Goal: Task Accomplishment & Management: Manage account settings

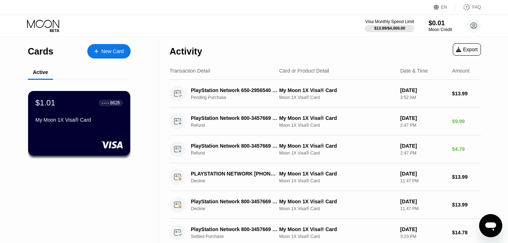
click at [491, 232] on icon "Open messaging window" at bounding box center [490, 225] width 13 height 13
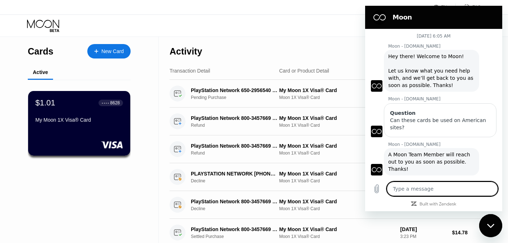
scroll to position [285, 0]
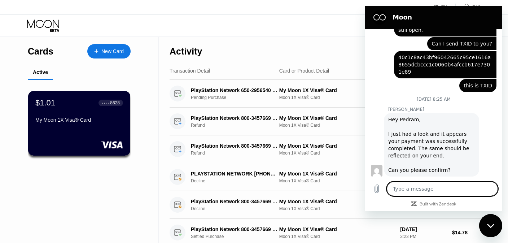
click at [426, 191] on textarea at bounding box center [442, 189] width 111 height 14
type textarea "h"
type textarea "x"
type textarea "hi"
type textarea "x"
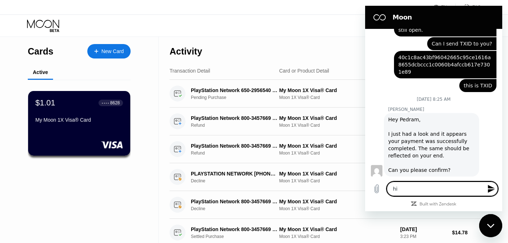
type textarea "hi"
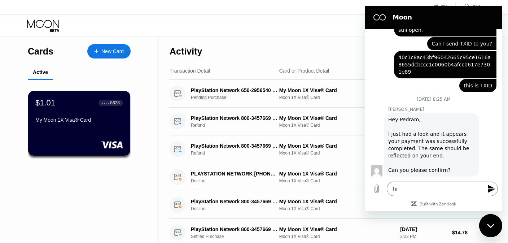
click at [316, 45] on div "Activity Export" at bounding box center [325, 49] width 311 height 25
click at [488, 185] on icon "Send message" at bounding box center [491, 189] width 7 height 8
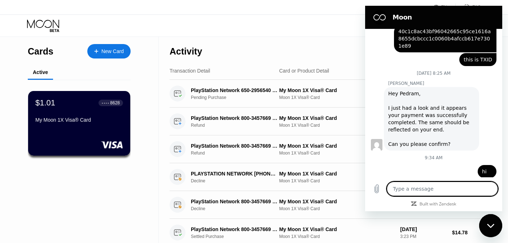
scroll to position [313, 0]
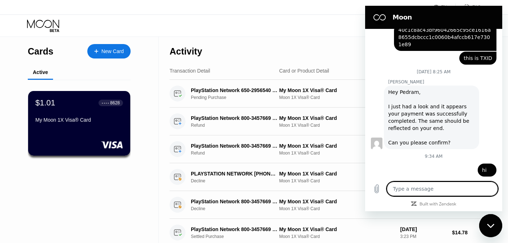
click at [472, 186] on textarea at bounding box center [442, 189] width 111 height 14
click at [430, 194] on textarea at bounding box center [442, 189] width 111 height 14
type textarea "x"
paste textarea "I was supposed to get a refund on August 14th And I refreshed the site for 3 da…"
type textarea "I was supposed to get a refund on August 14th And I refreshed the site for 3 da…"
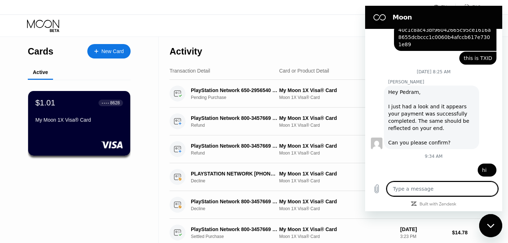
type textarea "x"
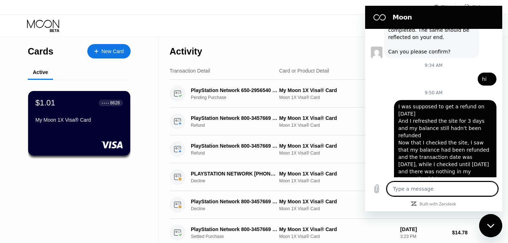
scroll to position [405, 0]
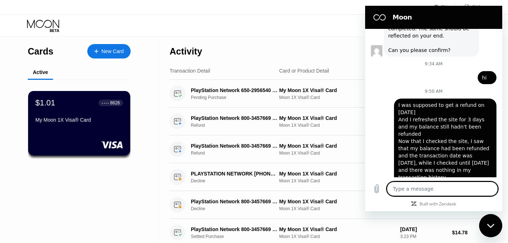
click at [425, 187] on textarea at bounding box center [442, 189] width 111 height 14
type textarea "x"
click at [441, 192] on textarea at bounding box center [442, 189] width 111 height 14
paste textarea "I wanted to know if there is a problem with the site?"
type textarea "I wanted to know if there is a problem with the site?"
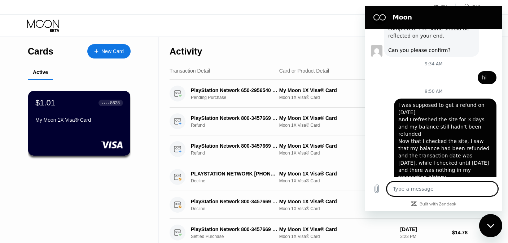
type textarea "x"
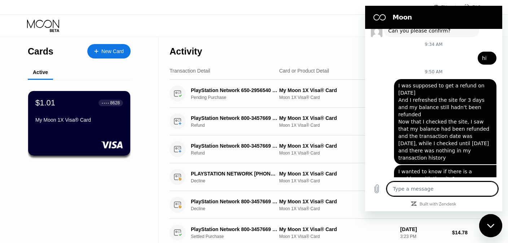
scroll to position [426, 0]
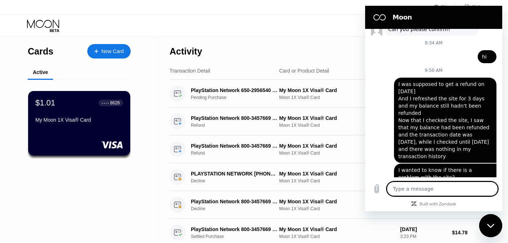
click at [459, 190] on textarea at bounding box center [442, 189] width 111 height 14
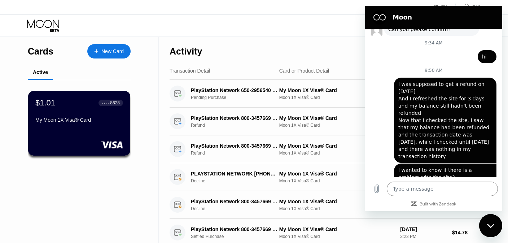
click at [487, 231] on div "Close messaging window" at bounding box center [491, 226] width 22 height 22
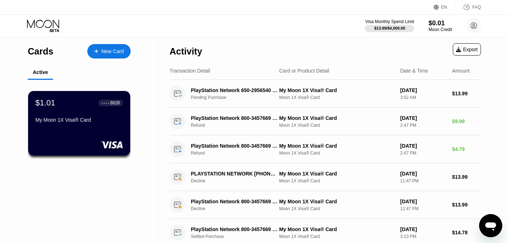
click at [488, 222] on icon "Open messaging window" at bounding box center [490, 225] width 13 height 13
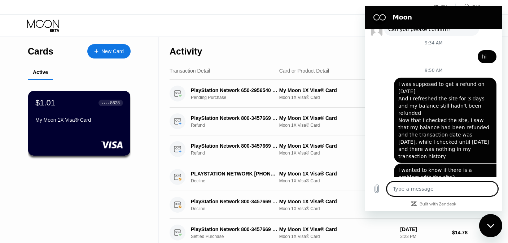
scroll to position [0, 0]
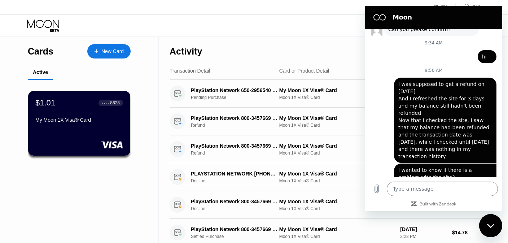
click at [327, 53] on div "Activity Export" at bounding box center [325, 49] width 311 height 25
click at [486, 220] on div "Close messaging window" at bounding box center [491, 226] width 22 height 22
type textarea "x"
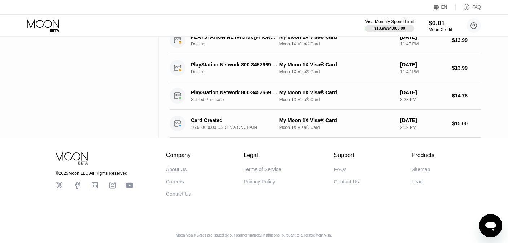
scroll to position [47, 0]
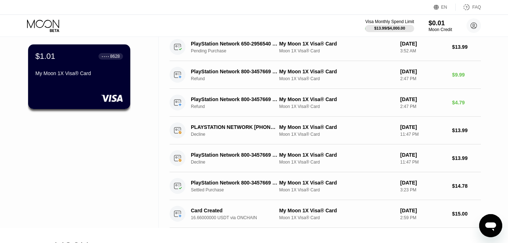
click at [261, 16] on div "Visa Monthly Spend Limit $13.99 / $4,000.00 $0.01 Moon Credit Pedram Veisi veis…" at bounding box center [254, 26] width 508 height 22
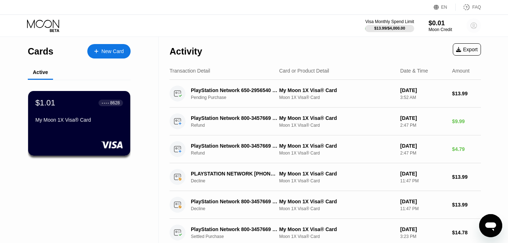
click at [476, 29] on circle at bounding box center [474, 25] width 14 height 14
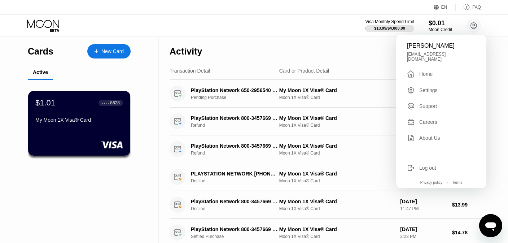
click at [433, 166] on div "Log out" at bounding box center [427, 168] width 17 height 6
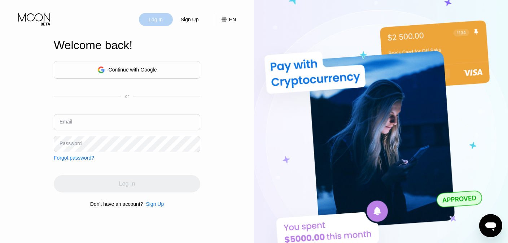
click at [162, 23] on div "Log In" at bounding box center [156, 19] width 16 height 7
click at [151, 20] on div "Log In" at bounding box center [156, 19] width 16 height 7
click at [140, 67] on div "Continue with Google" at bounding box center [133, 70] width 48 height 6
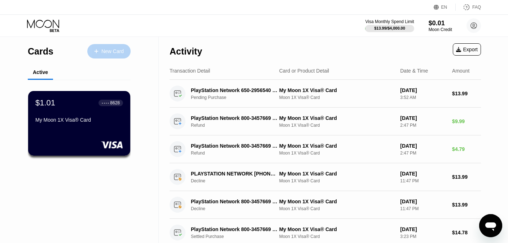
click at [115, 48] on div "New Card" at bounding box center [112, 51] width 22 height 6
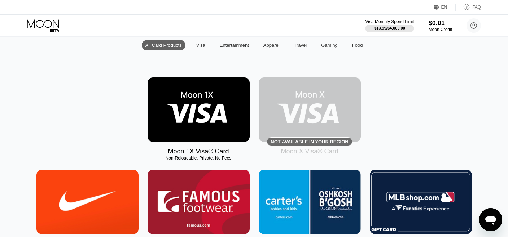
scroll to position [114, 0]
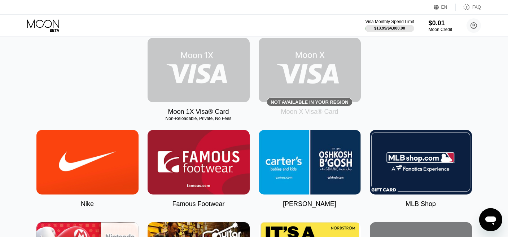
click at [226, 90] on img at bounding box center [199, 70] width 102 height 65
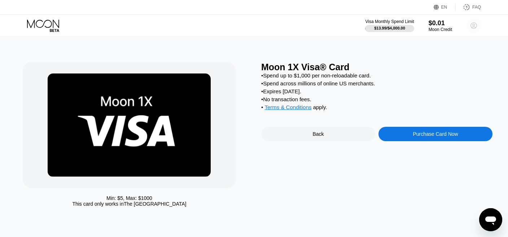
click at [472, 26] on circle at bounding box center [474, 25] width 14 height 14
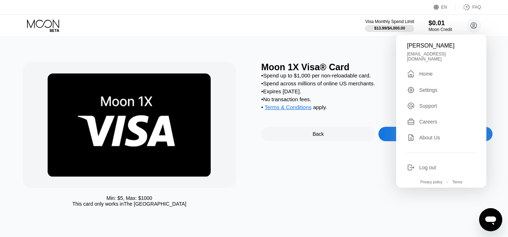
click at [499, 42] on div "Min: $ 5 , Max: $ 1000 This card only works in The United States Moon 1X Visa® …" at bounding box center [254, 137] width 514 height 201
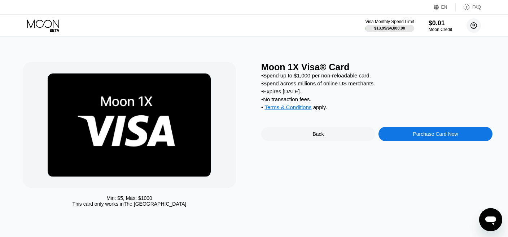
click at [474, 22] on circle at bounding box center [474, 25] width 14 height 14
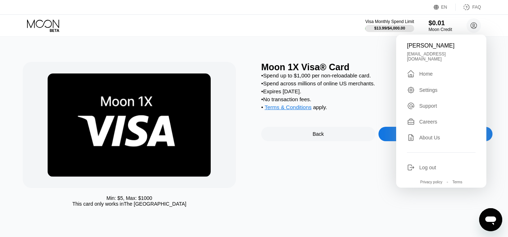
click at [436, 75] on div "Pedram Veisi veisipedram@gmail.com  Home Settings Support Careers About Us Log…" at bounding box center [441, 111] width 90 height 153
click at [435, 70] on div " Home" at bounding box center [441, 74] width 69 height 9
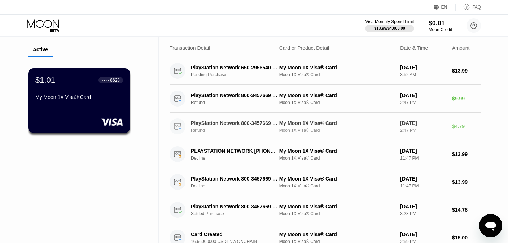
scroll to position [22, 0]
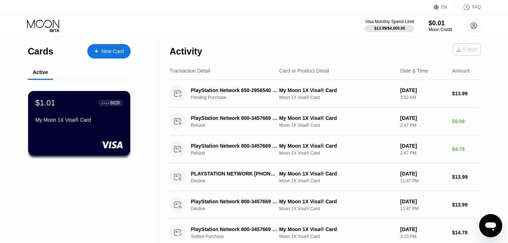
click at [466, 49] on div "Export" at bounding box center [467, 50] width 22 height 6
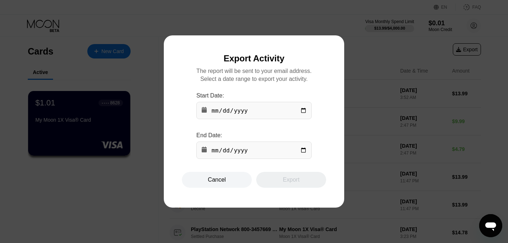
click at [218, 110] on input "date" at bounding box center [253, 110] width 115 height 17
click at [305, 112] on input "date" at bounding box center [253, 110] width 115 height 17
type input "[DATE]"
click at [301, 155] on input "date" at bounding box center [253, 149] width 115 height 17
type input "[DATE]"
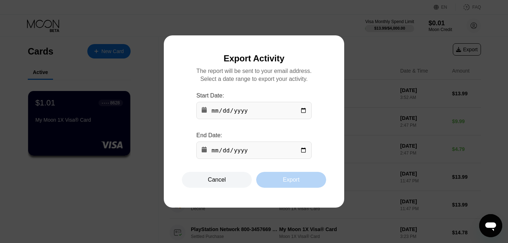
click at [294, 188] on div "Export" at bounding box center [291, 180] width 70 height 16
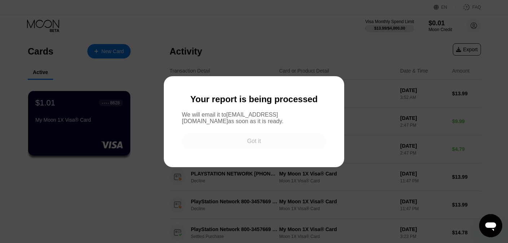
click at [259, 145] on div "Got it" at bounding box center [254, 140] width 14 height 7
